Goal: Transaction & Acquisition: Purchase product/service

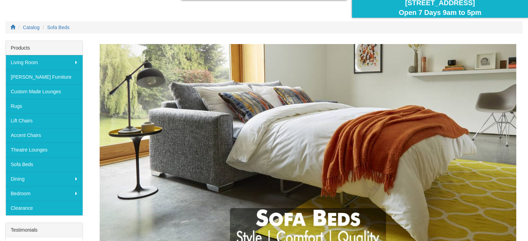
scroll to position [77, 0]
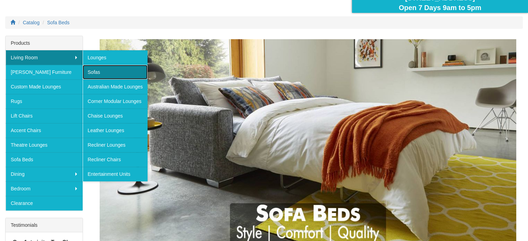
click at [90, 67] on link "Sofas" at bounding box center [115, 72] width 65 height 15
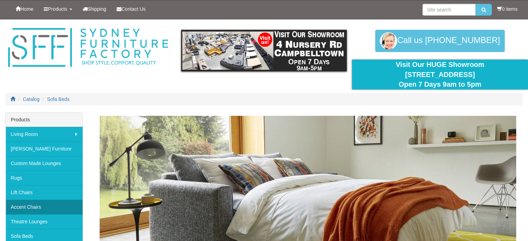
scroll to position [77, 0]
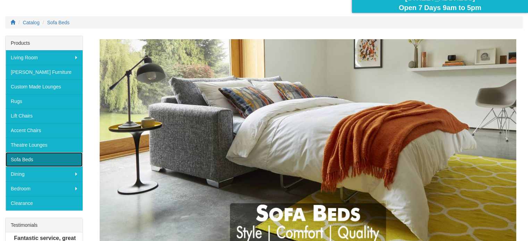
click at [17, 159] on link "Sofa Beds" at bounding box center [44, 159] width 77 height 15
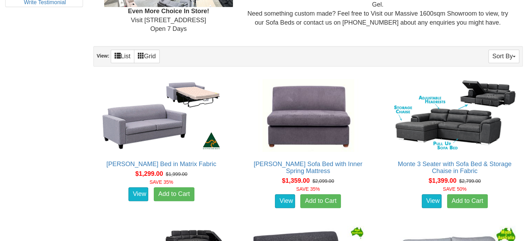
scroll to position [394, 0]
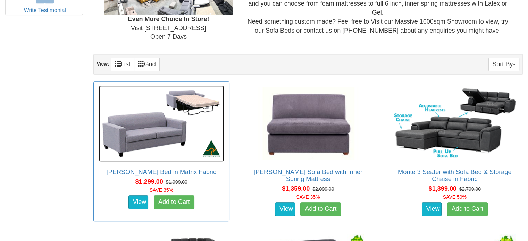
click at [150, 139] on img at bounding box center [161, 123] width 125 height 76
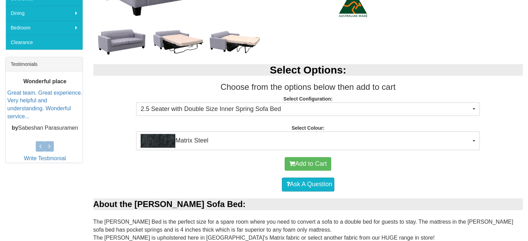
scroll to position [254, 0]
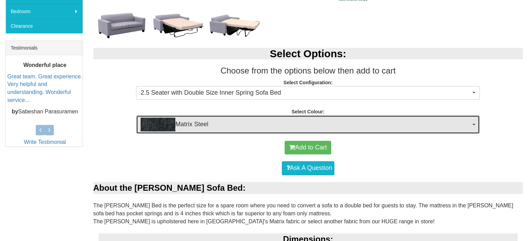
click at [476, 121] on button "Matrix Steel" at bounding box center [308, 124] width 344 height 19
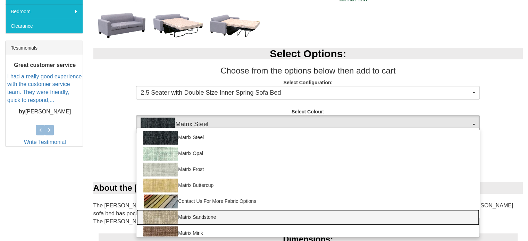
click at [323, 223] on link "Matrix Sandstone" at bounding box center [307, 218] width 343 height 16
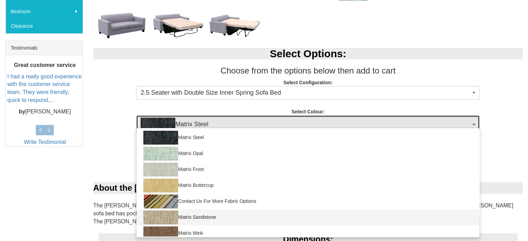
select select "905"
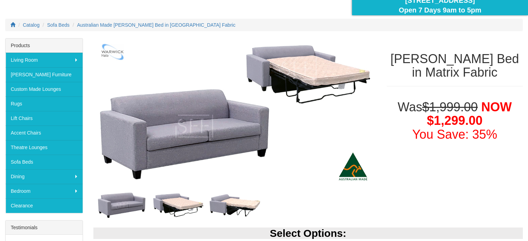
scroll to position [0, 0]
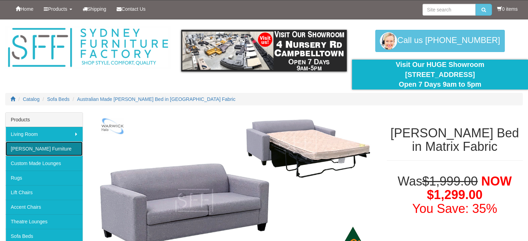
click at [45, 150] on link "[PERSON_NAME] Furniture" at bounding box center [44, 149] width 77 height 15
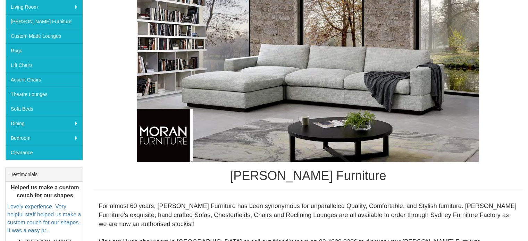
scroll to position [96, 0]
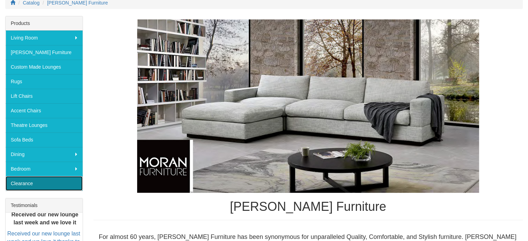
click at [43, 183] on link "Clearance" at bounding box center [44, 183] width 77 height 15
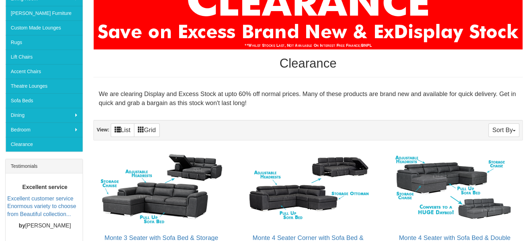
scroll to position [133, 0]
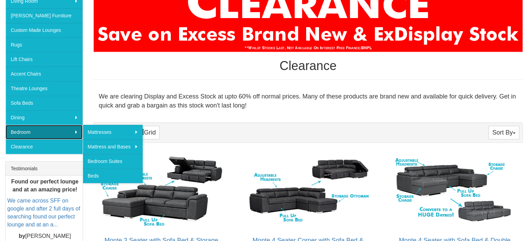
click at [61, 127] on link "Bedroom" at bounding box center [44, 132] width 77 height 15
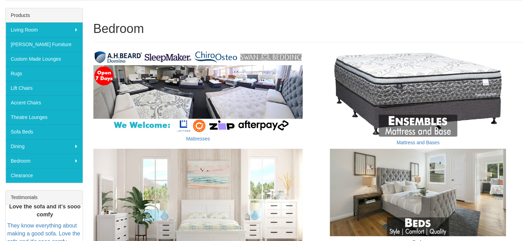
scroll to position [106, 0]
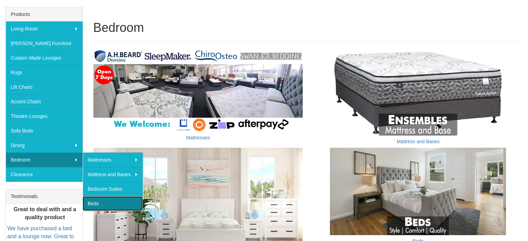
click at [121, 201] on link "Beds" at bounding box center [113, 203] width 60 height 15
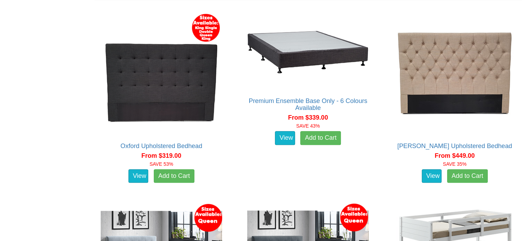
scroll to position [394, 0]
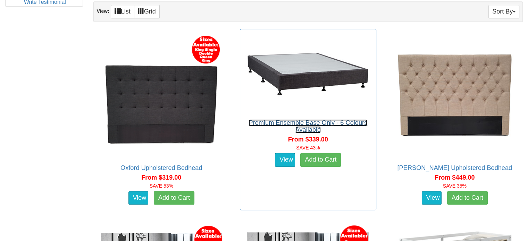
click at [344, 119] on link "Premium Ensemble Base Only - 6 Colours Available" at bounding box center [307, 126] width 119 height 14
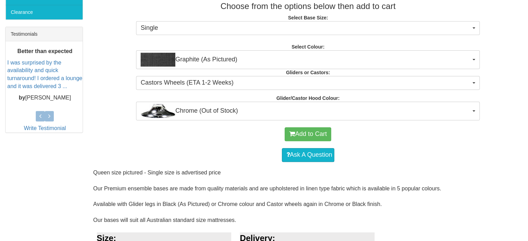
scroll to position [272, 0]
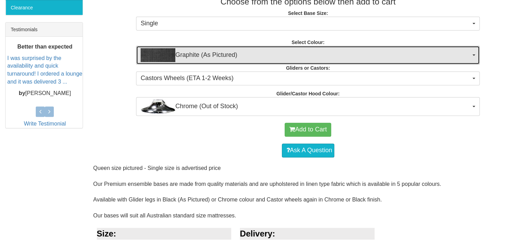
click at [365, 61] on span "Graphite (As Pictured)" at bounding box center [306, 55] width 330 height 14
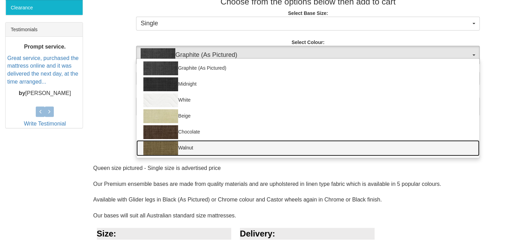
click at [325, 147] on link "Walnut" at bounding box center [307, 148] width 343 height 16
select select "1626"
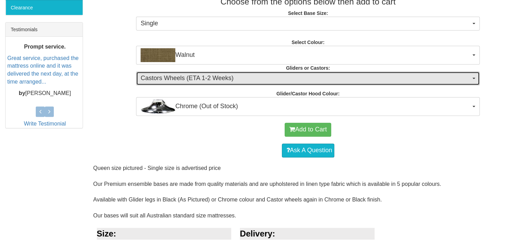
click at [314, 80] on span "Castors Wheels (ETA 1-2 Weeks)" at bounding box center [306, 78] width 330 height 9
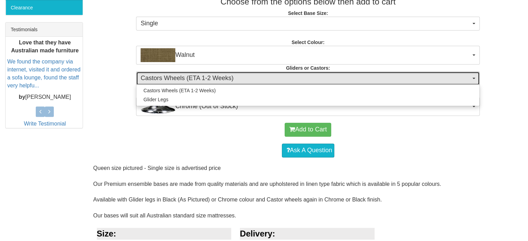
click at [314, 80] on span "Castors Wheels (ETA 1-2 Weeks)" at bounding box center [306, 78] width 330 height 9
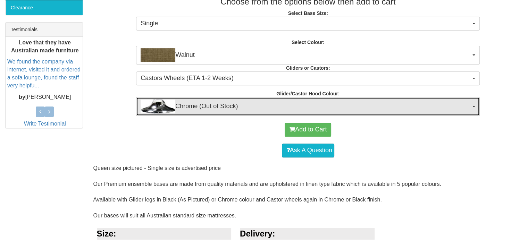
click at [329, 110] on span "Chrome (Out of Stock)" at bounding box center [306, 107] width 330 height 14
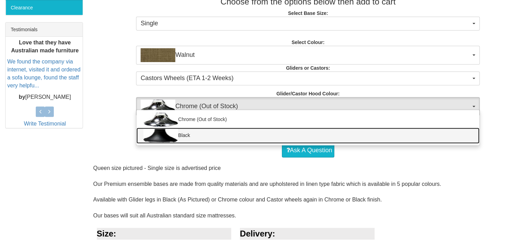
click at [326, 133] on link "Black" at bounding box center [307, 136] width 343 height 16
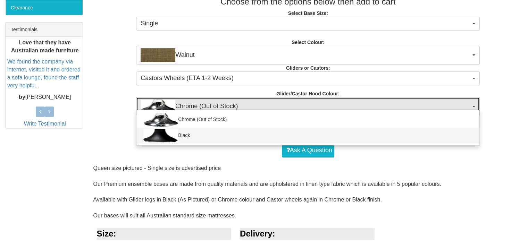
select select "1164"
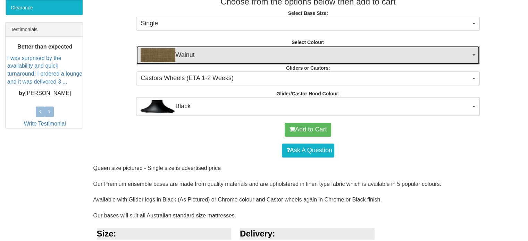
click at [308, 59] on span "Walnut" at bounding box center [306, 55] width 330 height 14
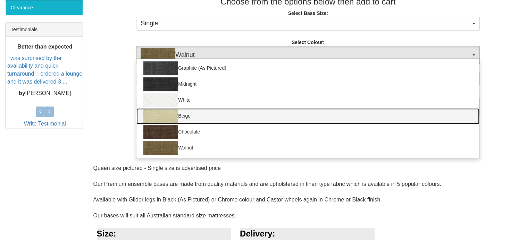
click at [302, 109] on link "Beige" at bounding box center [307, 116] width 343 height 16
select select "280"
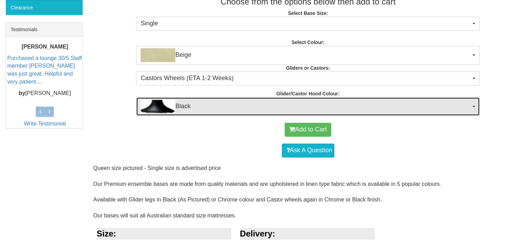
click at [302, 108] on span "Black" at bounding box center [306, 107] width 330 height 14
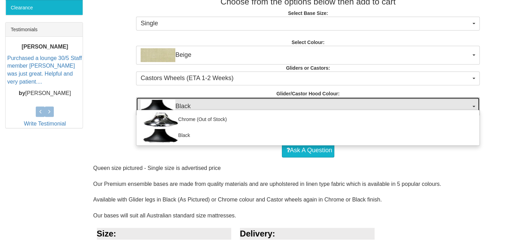
click at [302, 108] on span "Black" at bounding box center [306, 107] width 330 height 14
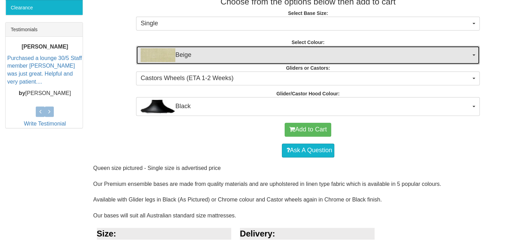
click at [298, 59] on span "Beige" at bounding box center [306, 55] width 330 height 14
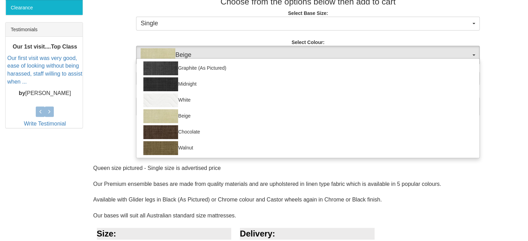
click at [298, 59] on div "Graphite (As Pictured) Midnight White Beige Chocolate Walnut" at bounding box center [308, 108] width 344 height 100
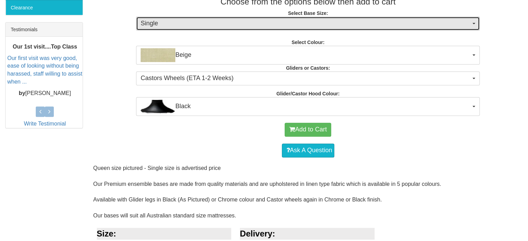
click at [293, 25] on span "Single" at bounding box center [306, 23] width 330 height 9
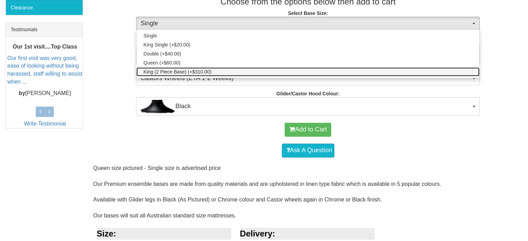
click at [292, 67] on link "King (2 Piece Base) (+$310.00)" at bounding box center [307, 71] width 343 height 9
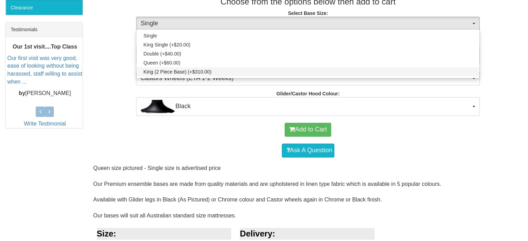
select select "1192"
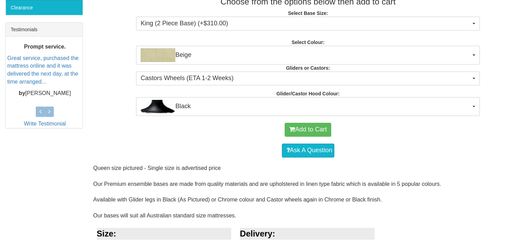
drag, startPoint x: 526, startPoint y: 104, endPoint x: 533, endPoint y: 107, distance: 7.2
click at [528, 107] on html "Toggle Navigation Home Products Living Room Lounges Sofas Australian Made Loung…" at bounding box center [264, 107] width 528 height 758
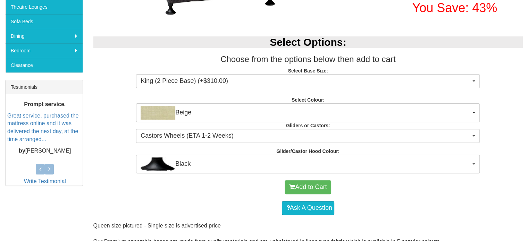
scroll to position [210, 0]
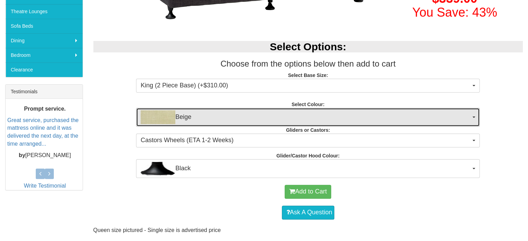
click at [330, 115] on span "Beige" at bounding box center [306, 117] width 330 height 14
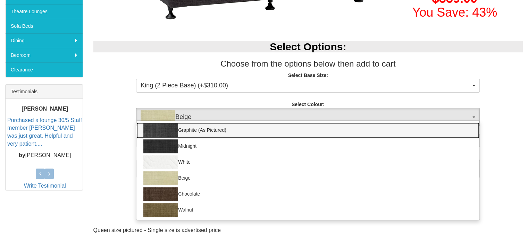
click at [300, 131] on link "Graphite (As Pictured)" at bounding box center [307, 131] width 343 height 16
select select "1156"
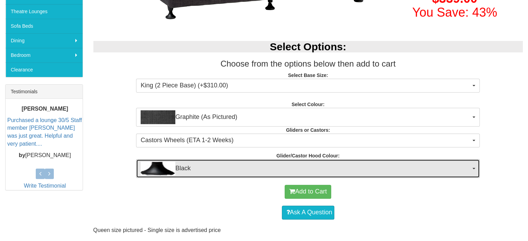
click at [293, 166] on span "Black" at bounding box center [306, 169] width 330 height 14
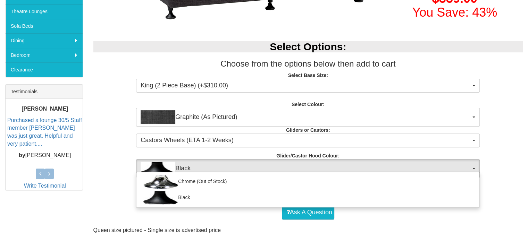
click at [396, 129] on div "Select Options: Choose from the options below then add to cart Select Base Size…" at bounding box center [308, 106] width 440 height 144
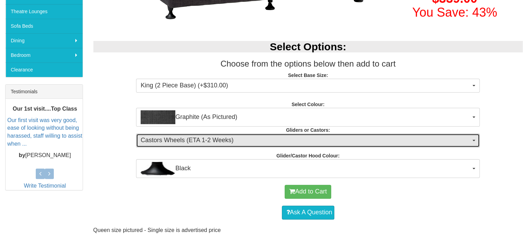
click at [380, 137] on span "Castors Wheels (ETA 1-2 Weeks)" at bounding box center [306, 140] width 330 height 9
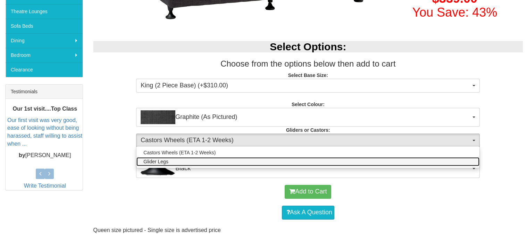
click at [374, 161] on link "Glider Legs" at bounding box center [307, 161] width 343 height 9
select select "1161"
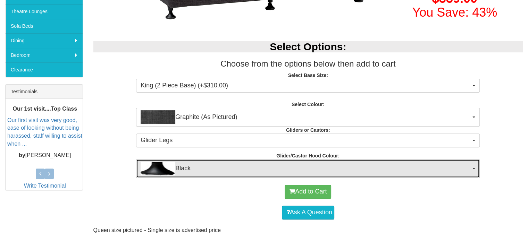
click at [363, 168] on span "Black" at bounding box center [306, 169] width 330 height 14
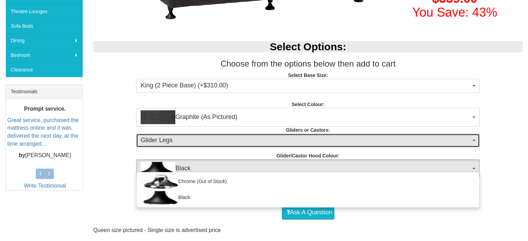
click at [358, 141] on span "Glider Legs" at bounding box center [306, 140] width 330 height 9
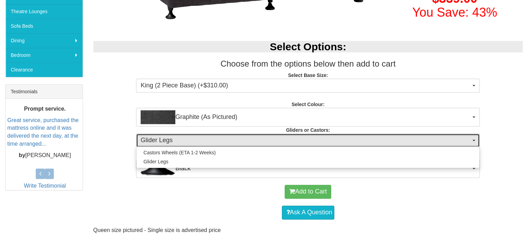
click at [358, 141] on span "Glider Legs" at bounding box center [306, 140] width 330 height 9
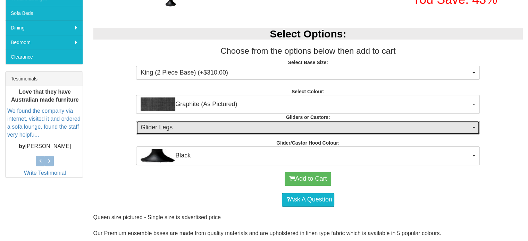
scroll to position [219, 0]
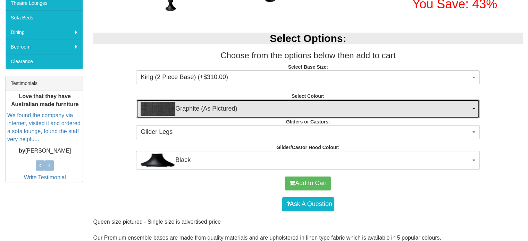
click at [256, 105] on span "Graphite (As Pictured)" at bounding box center [306, 109] width 330 height 14
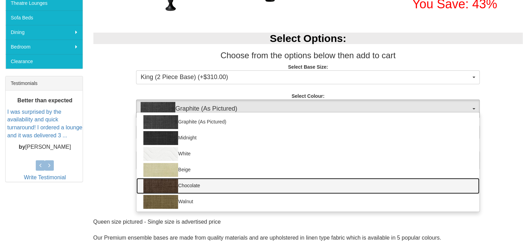
click at [254, 186] on link "Chocolate" at bounding box center [307, 186] width 343 height 16
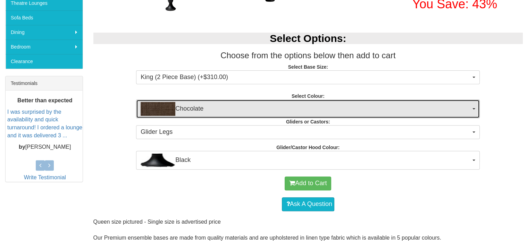
click at [258, 113] on span "Chocolate" at bounding box center [306, 109] width 330 height 14
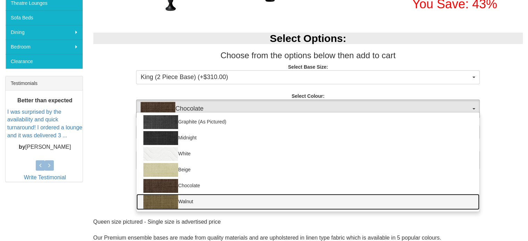
click at [253, 198] on link "Walnut" at bounding box center [307, 202] width 343 height 16
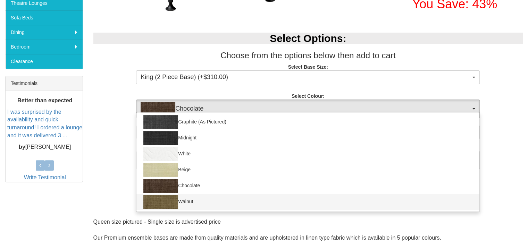
select select "1626"
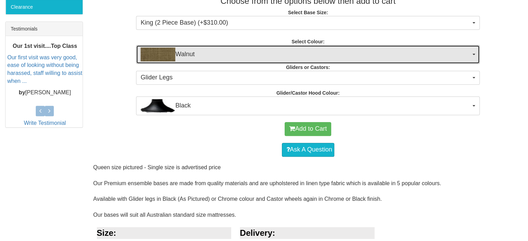
scroll to position [271, 0]
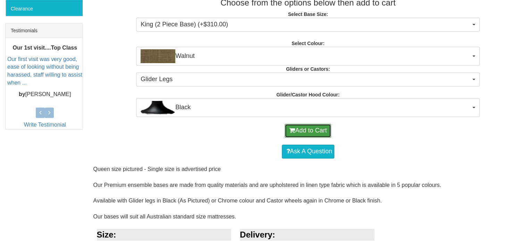
click at [323, 130] on button "Add to Cart" at bounding box center [308, 131] width 47 height 14
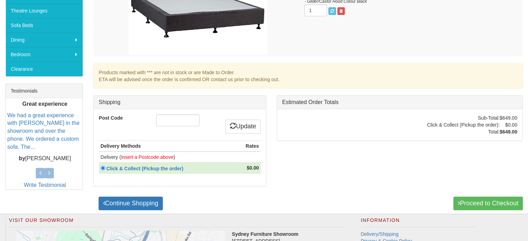
scroll to position [215, 0]
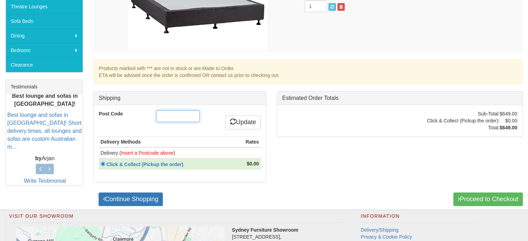
click at [175, 113] on input "Post Code" at bounding box center [177, 116] width 43 height 12
type input "2126"
click at [256, 117] on link "Update" at bounding box center [242, 123] width 35 height 14
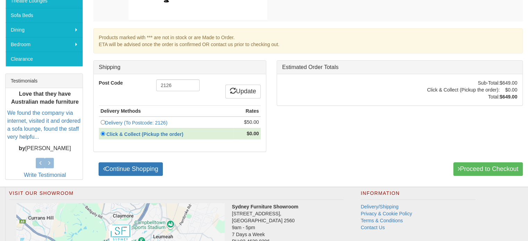
scroll to position [227, 0]
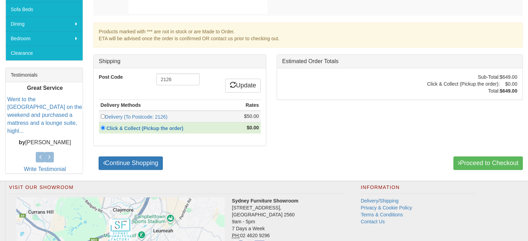
click at [226, 113] on td "Delivery (To Postcode: 2126)" at bounding box center [166, 117] width 134 height 12
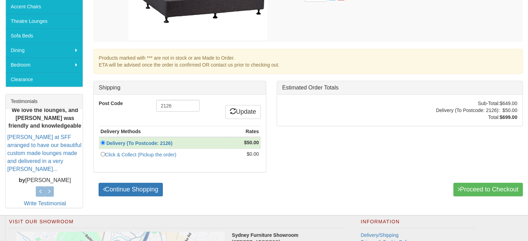
scroll to position [203, 0]
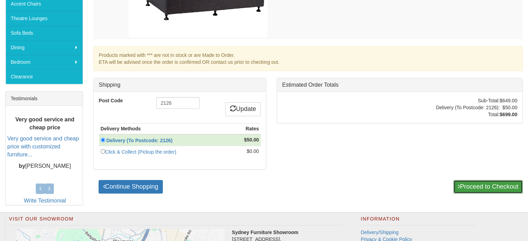
click at [472, 186] on link "Proceed to Checkout" at bounding box center [487, 187] width 69 height 14
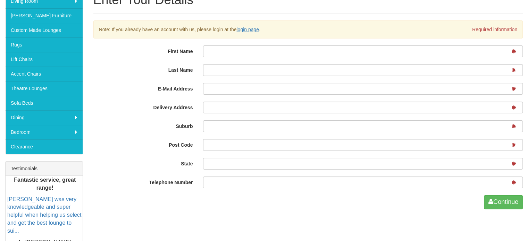
scroll to position [133, 0]
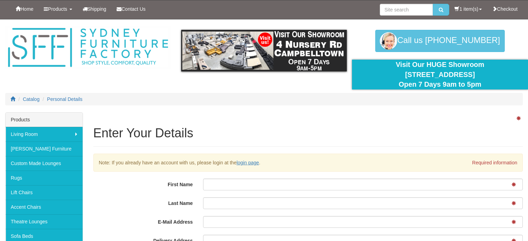
scroll to position [133, 0]
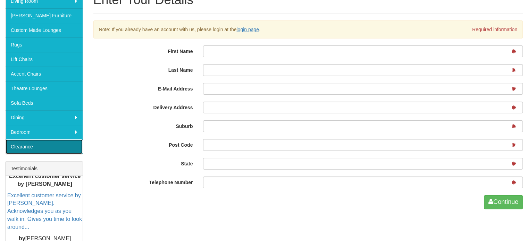
click at [61, 146] on link "Clearance" at bounding box center [44, 147] width 77 height 15
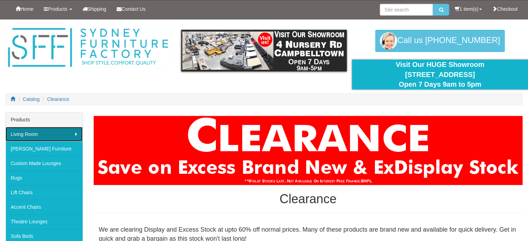
click at [56, 133] on link "Living Room" at bounding box center [44, 134] width 77 height 15
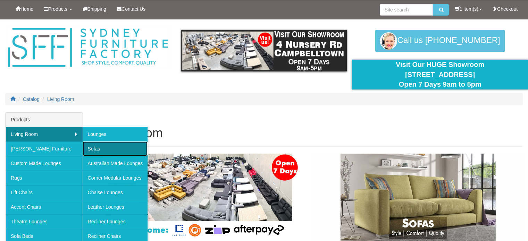
click at [109, 151] on link "Sofas" at bounding box center [115, 149] width 65 height 15
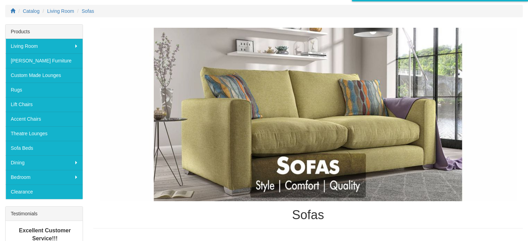
scroll to position [133, 0]
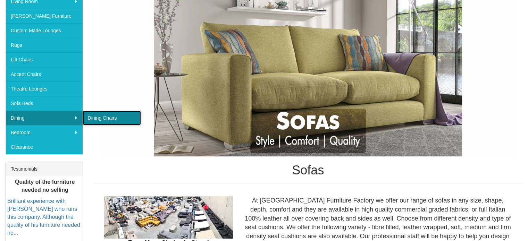
click at [92, 118] on link "Dining Chairs" at bounding box center [112, 118] width 58 height 15
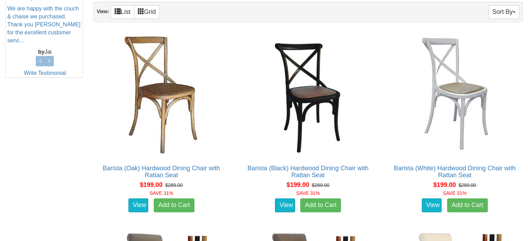
scroll to position [191, 0]
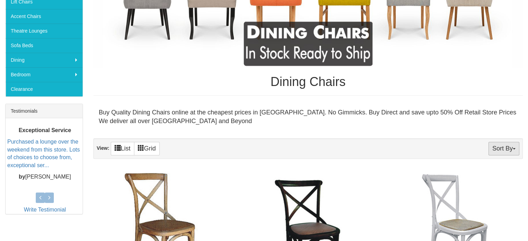
click at [504, 145] on button "Sort By" at bounding box center [503, 149] width 31 height 14
click at [498, 170] on link "Price+" at bounding box center [491, 171] width 55 height 9
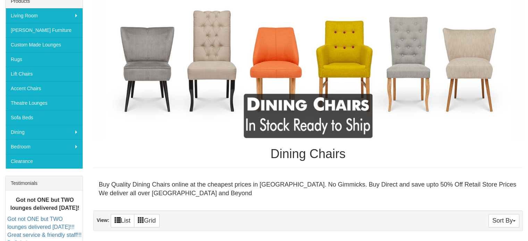
scroll to position [116, 0]
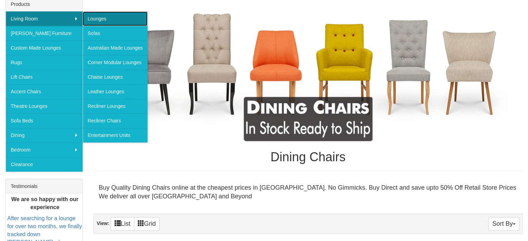
click at [101, 16] on link "Lounges" at bounding box center [115, 18] width 65 height 15
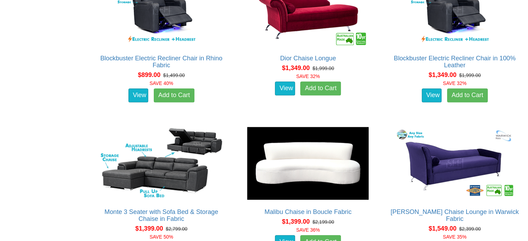
scroll to position [398, 0]
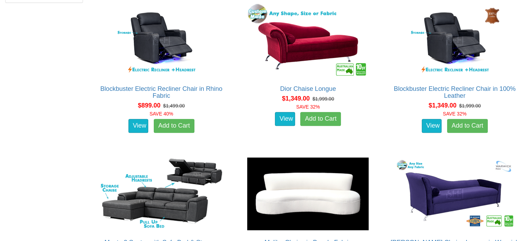
drag, startPoint x: 530, startPoint y: 7, endPoint x: 532, endPoint y: 19, distance: 12.3
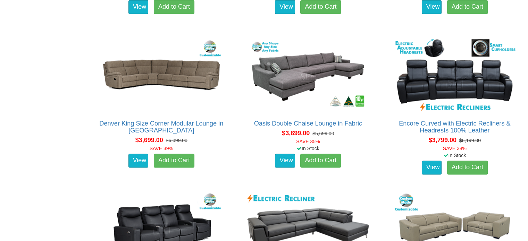
scroll to position [3738, 0]
